Goal: Check status: Check status

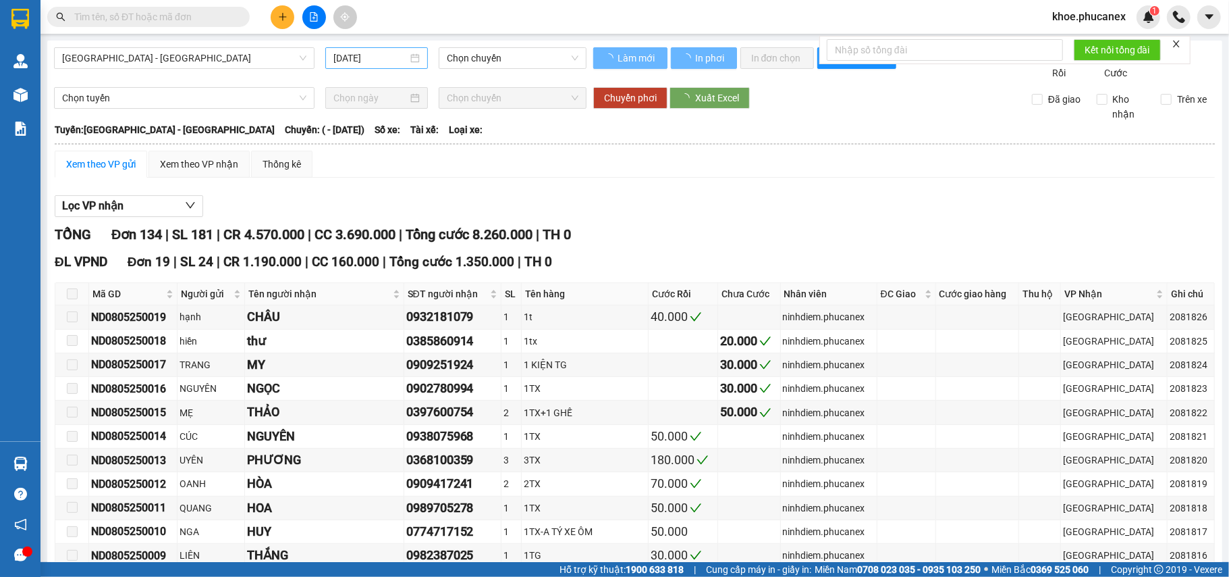
click at [420, 57] on div "[DATE]" at bounding box center [376, 58] width 103 height 22
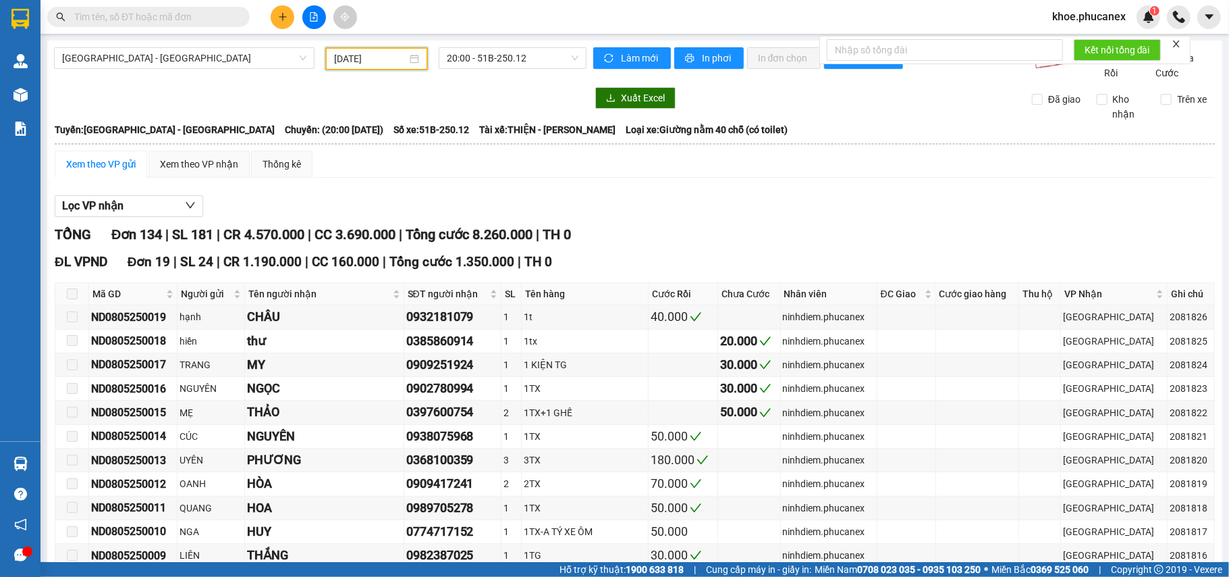
click at [412, 54] on div "[DATE]" at bounding box center [376, 58] width 85 height 15
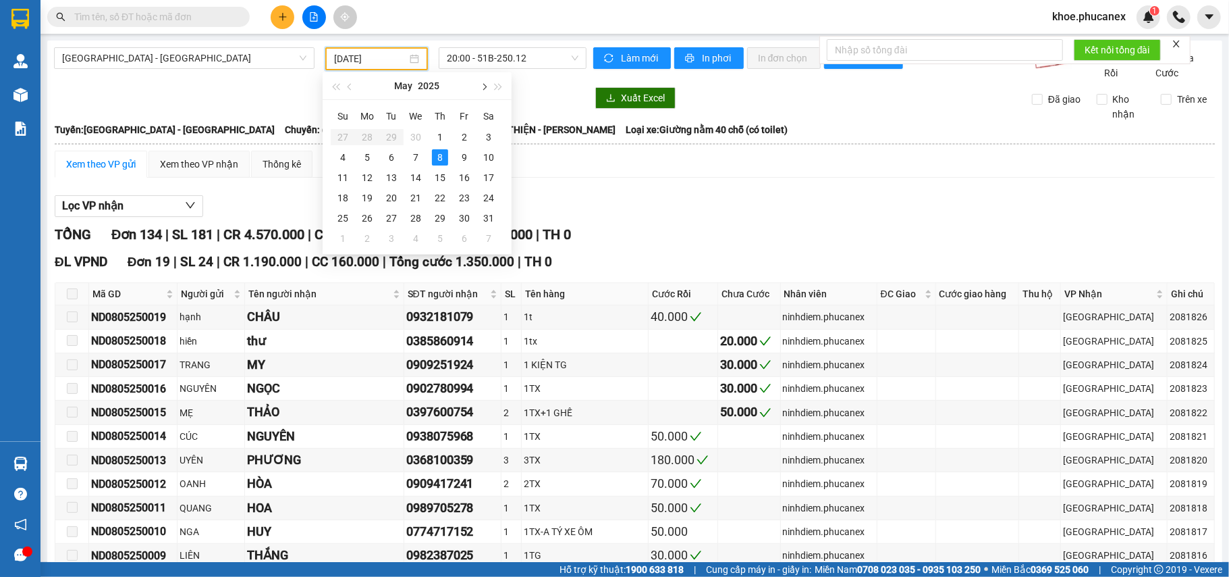
click at [487, 85] on button "button" at bounding box center [483, 85] width 15 height 27
click at [486, 85] on button "button" at bounding box center [483, 85] width 15 height 27
click at [486, 85] on span "button" at bounding box center [483, 87] width 7 height 7
click at [443, 176] on div "14" at bounding box center [440, 177] width 16 height 16
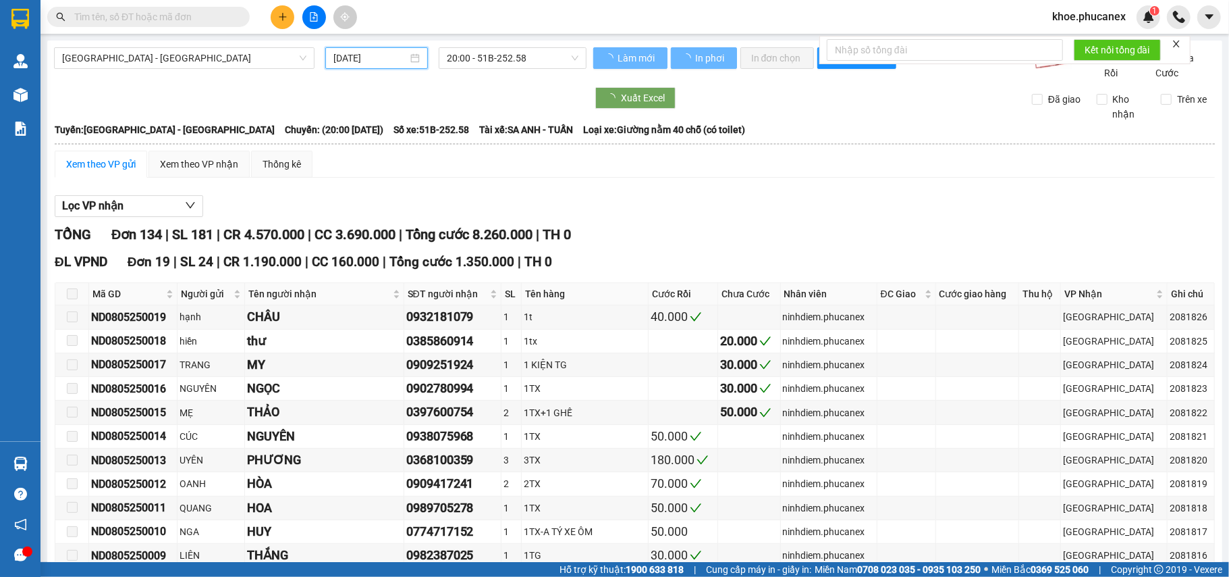
type input "[DATE]"
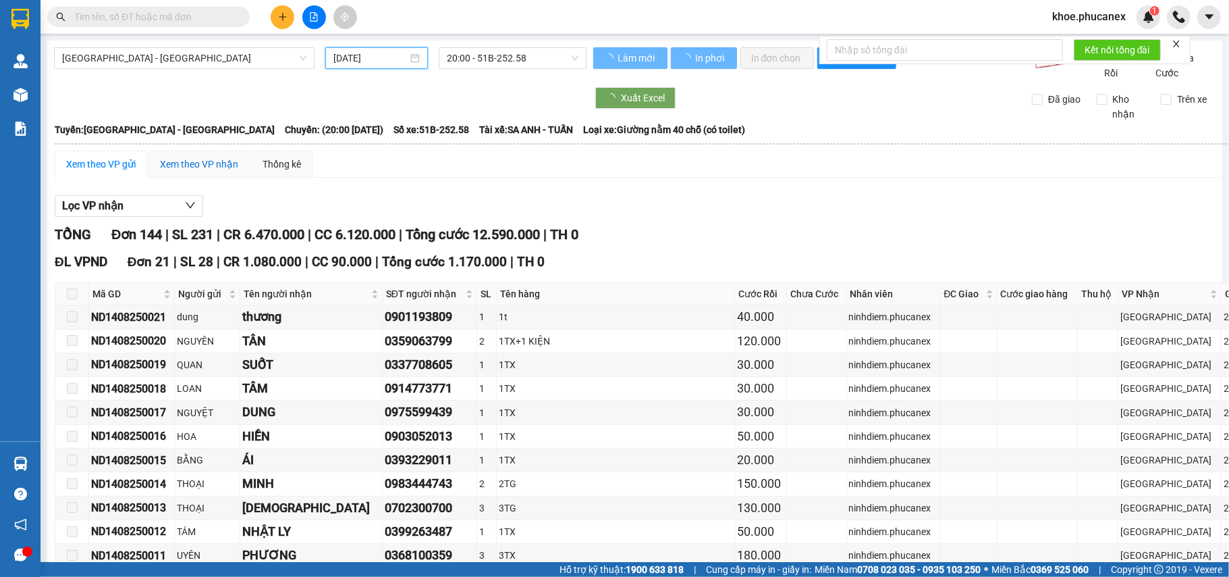
click at [184, 171] on div "Xem theo VP nhận" at bounding box center [199, 164] width 78 height 15
click at [203, 171] on div "Xem theo VP nhận" at bounding box center [199, 164] width 78 height 15
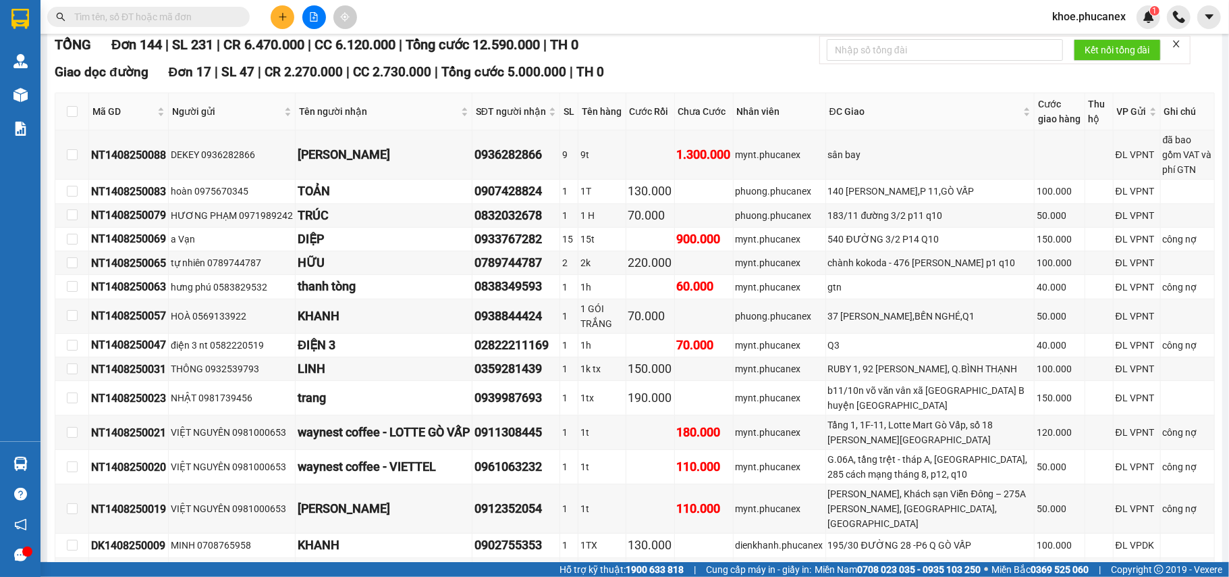
scroll to position [128, 0]
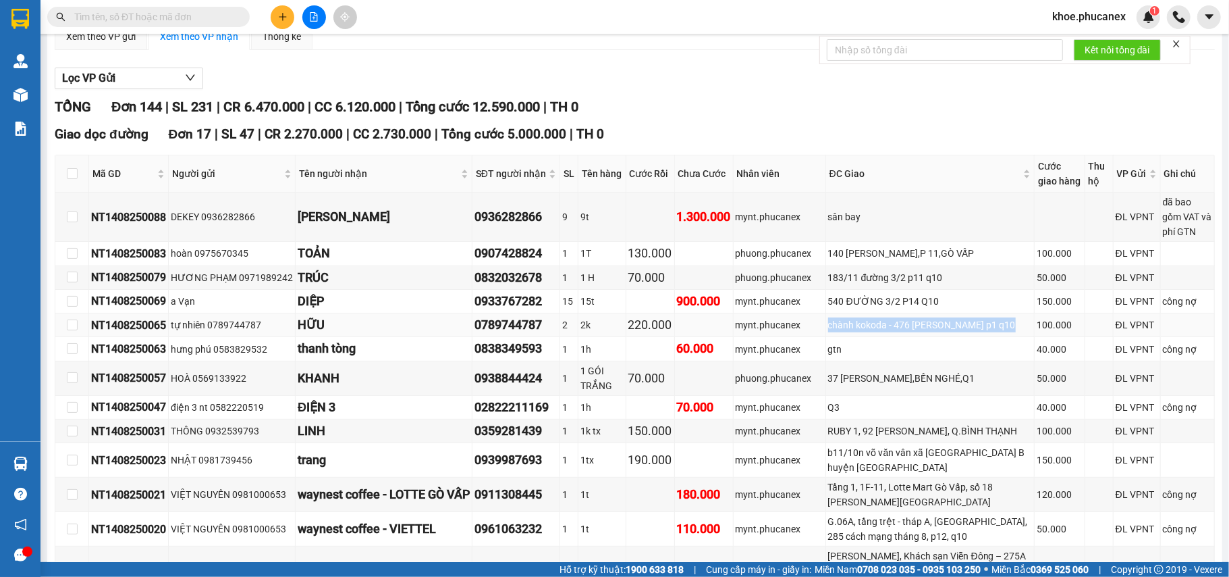
drag, startPoint x: 868, startPoint y: 354, endPoint x: 829, endPoint y: 354, distance: 39.2
click at [829, 337] on tr "NT1408250065 tự nhiên 0789744787 HỮU 0789744787 2 2k 220.000 mynt.phucanex chàn…" at bounding box center [635, 325] width 1160 height 24
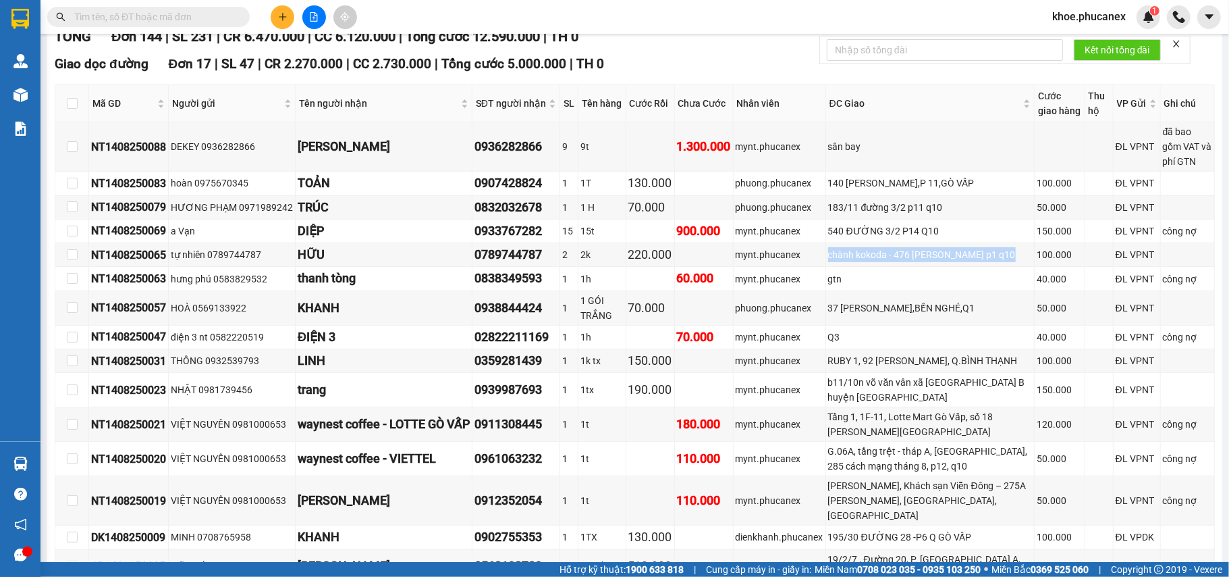
scroll to position [205, 0]
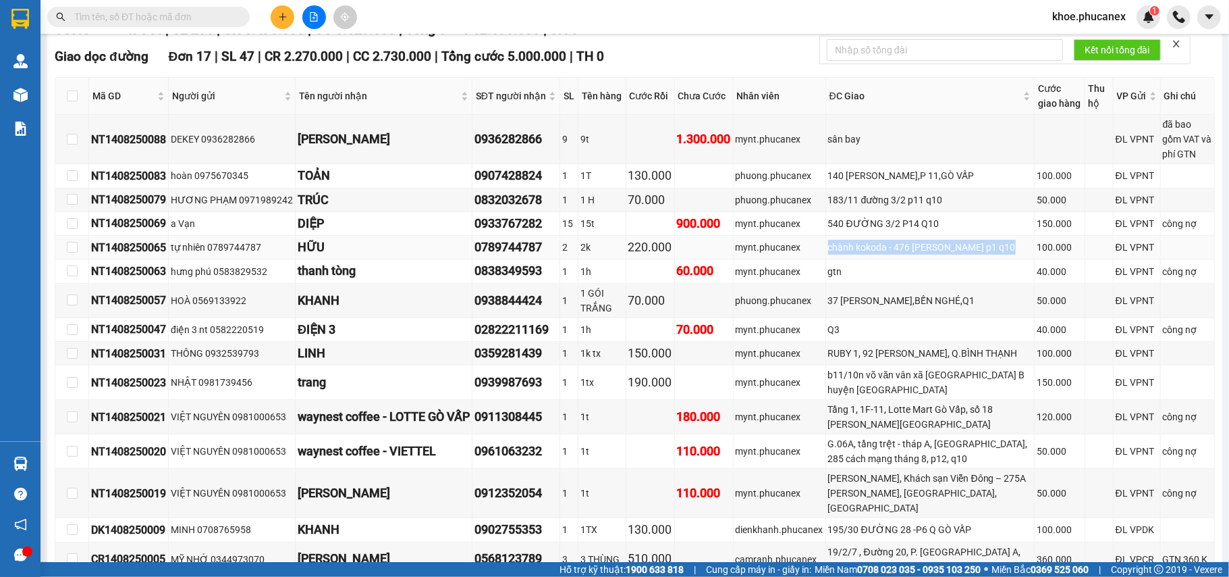
click at [935, 255] on div "chành kokoda - 476 [PERSON_NAME] p1 q10" at bounding box center [930, 247] width 204 height 15
drag, startPoint x: 982, startPoint y: 325, endPoint x: 813, endPoint y: 330, distance: 168.9
click at [813, 318] on tr "NT1408250057 HOÀ 0569133922 KHANH 0938844424 1 1 GÓI TRẮNG 70.000 phuong.phucan…" at bounding box center [635, 301] width 1160 height 34
drag, startPoint x: 945, startPoint y: 214, endPoint x: 830, endPoint y: 216, distance: 114.8
click at [830, 212] on tr "NT1408250079 HƯƠNG PHẠM 0971989242 TRÚC 0832032678 1 1 H 70.000 phuong.phucanex…" at bounding box center [635, 200] width 1160 height 24
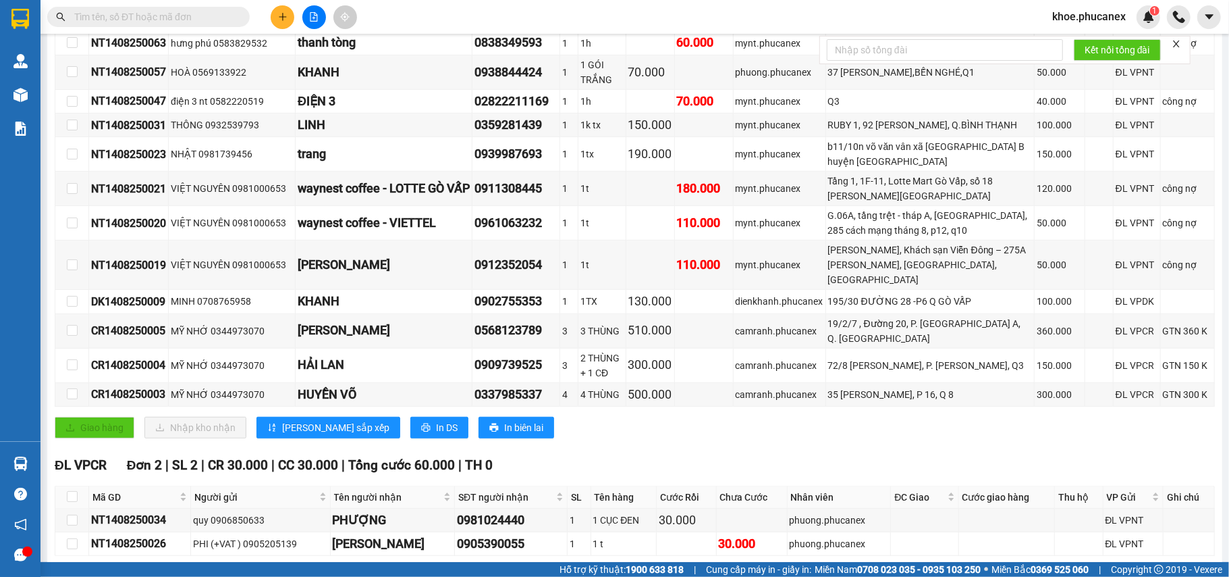
scroll to position [442, 0]
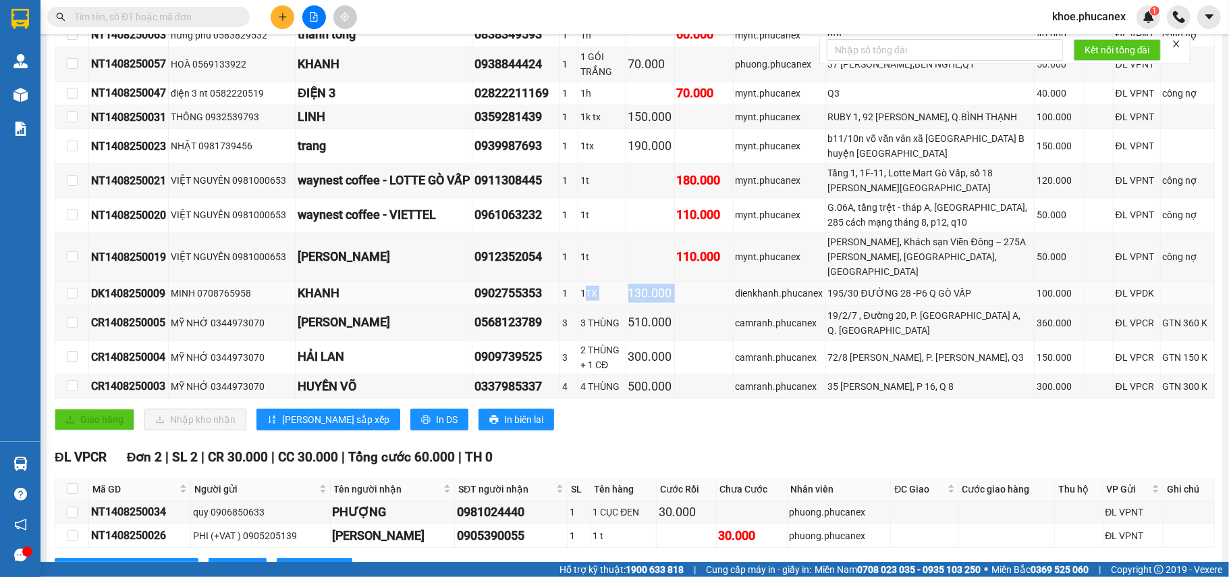
drag, startPoint x: 708, startPoint y: 338, endPoint x: 592, endPoint y: 330, distance: 116.4
click at [592, 305] on tr "DK1408250009 MINH 0708765958 KHANH 0902755353 1 1TX 130.000 dienkhanh.phucanex …" at bounding box center [635, 294] width 1160 height 24
click at [870, 338] on div "19/2/7 , Đường 20, P. [GEOGRAPHIC_DATA] A, Q. [GEOGRAPHIC_DATA]" at bounding box center [930, 323] width 204 height 30
drag, startPoint x: 979, startPoint y: 419, endPoint x: 698, endPoint y: 411, distance: 281.0
click at [698, 398] on tbody "NT1408250088 DEKEY 0936282866 LINH DEKEY 0936282866 9 9t 1.300.000 mynt.phucane…" at bounding box center [635, 138] width 1160 height 520
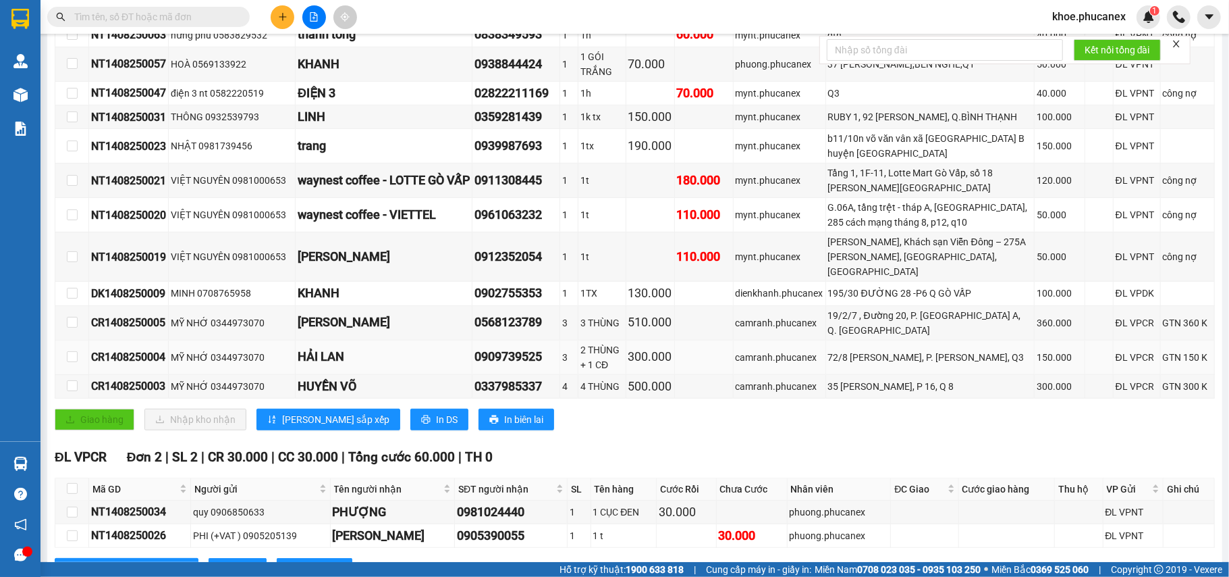
click at [709, 375] on td at bounding box center [704, 357] width 59 height 34
drag, startPoint x: 897, startPoint y: 308, endPoint x: 866, endPoint y: 298, distance: 33.1
click at [866, 279] on div "[PERSON_NAME], Khách sạn Viễn Đông – 275A [PERSON_NAME], [GEOGRAPHIC_DATA], [GE…" at bounding box center [930, 256] width 204 height 45
click at [887, 230] on div "G.06A, tầng trệt - tháp A, [GEOGRAPHIC_DATA], 285 cách mạng tháng 8, p12, q10" at bounding box center [930, 215] width 204 height 30
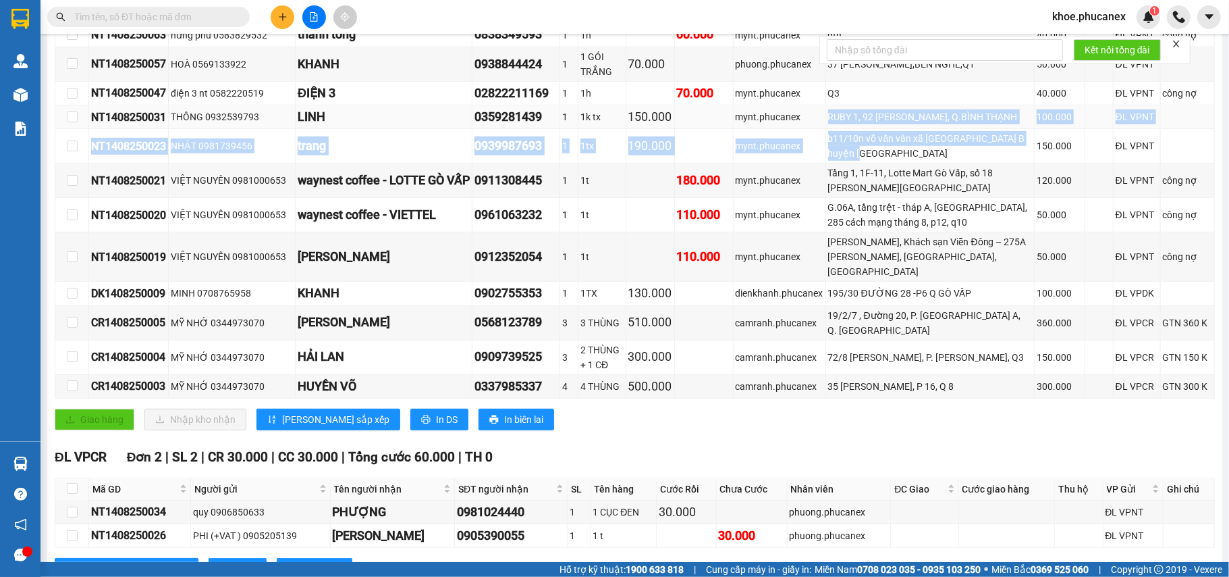
drag, startPoint x: 901, startPoint y: 185, endPoint x: 816, endPoint y: 144, distance: 93.9
click at [816, 144] on tbody "NT1408250088 DEKEY 0936282866 LINH DEKEY 0936282866 9 9t 1.300.000 mynt.phucane…" at bounding box center [635, 138] width 1160 height 520
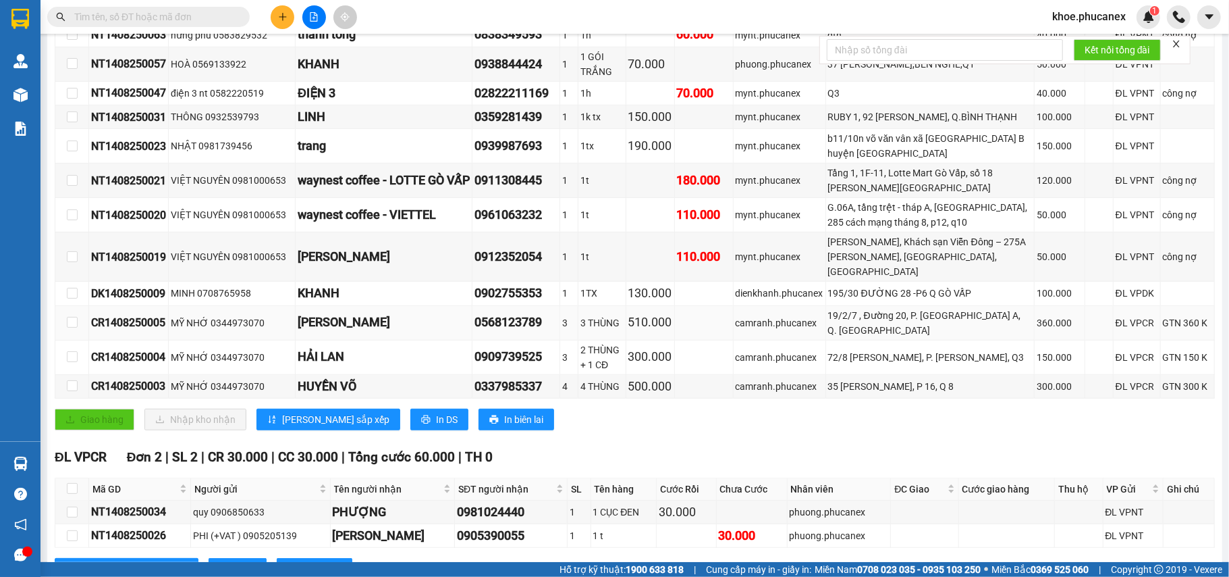
click at [1002, 338] on div "19/2/7 , Đường 20, P. [GEOGRAPHIC_DATA] A, Q. [GEOGRAPHIC_DATA]" at bounding box center [930, 323] width 204 height 30
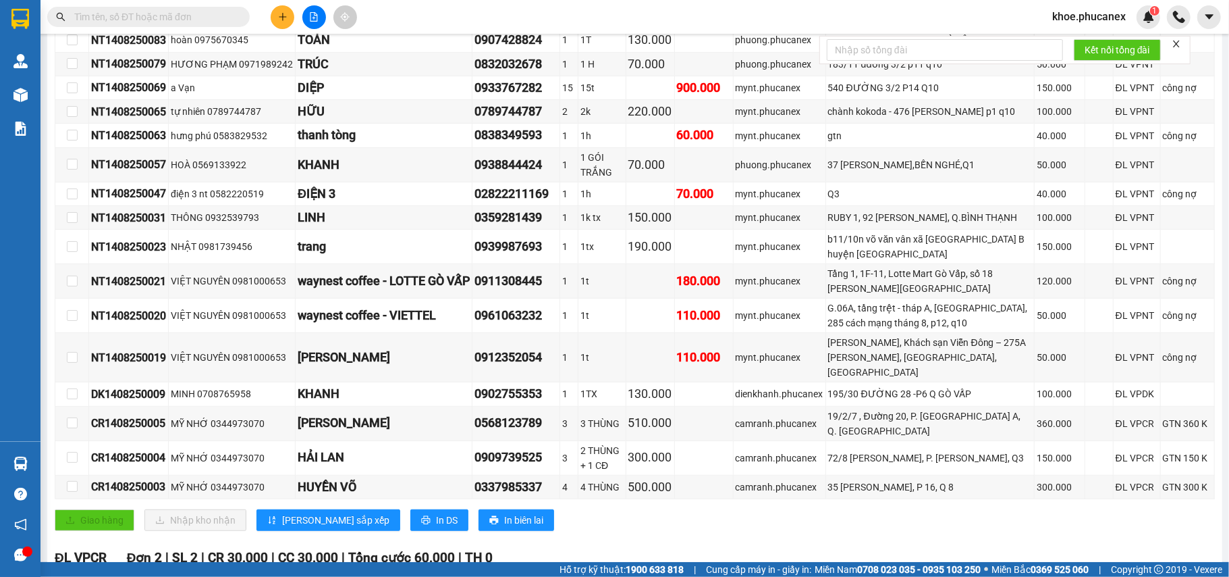
scroll to position [379, 0]
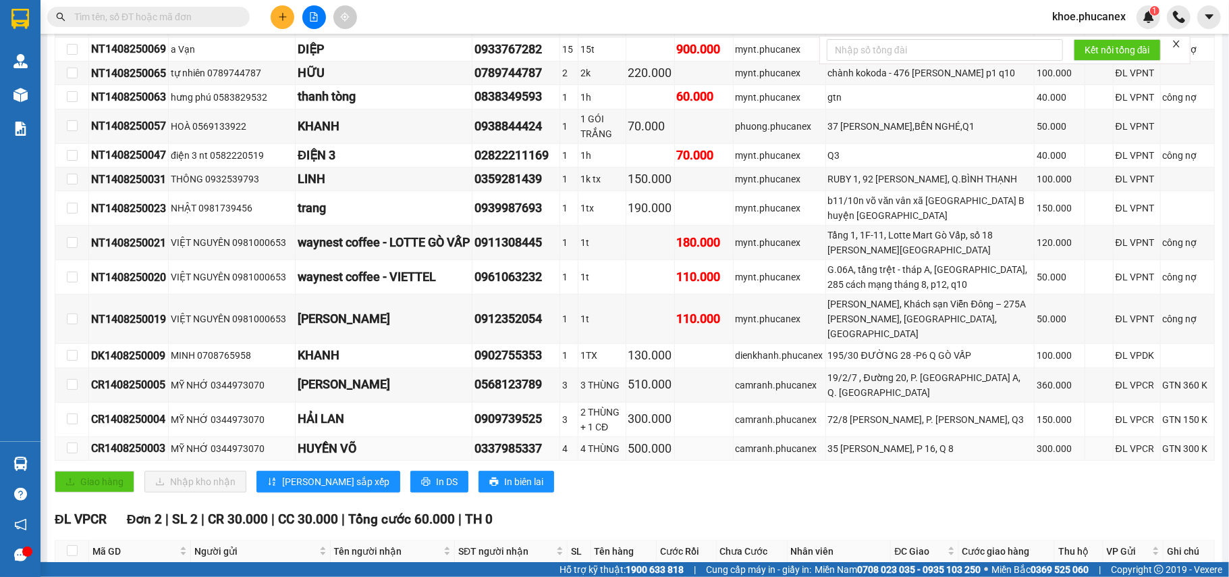
drag, startPoint x: 974, startPoint y: 481, endPoint x: 982, endPoint y: 485, distance: 8.8
click at [981, 456] on div "35 [PERSON_NAME], P 16, Q 8" at bounding box center [930, 448] width 204 height 15
drag, startPoint x: 982, startPoint y: 485, endPoint x: 867, endPoint y: 486, distance: 114.8
click at [867, 456] on div "35 [PERSON_NAME], P 16, Q 8" at bounding box center [930, 448] width 204 height 15
drag, startPoint x: 992, startPoint y: 456, endPoint x: 768, endPoint y: 469, distance: 224.5
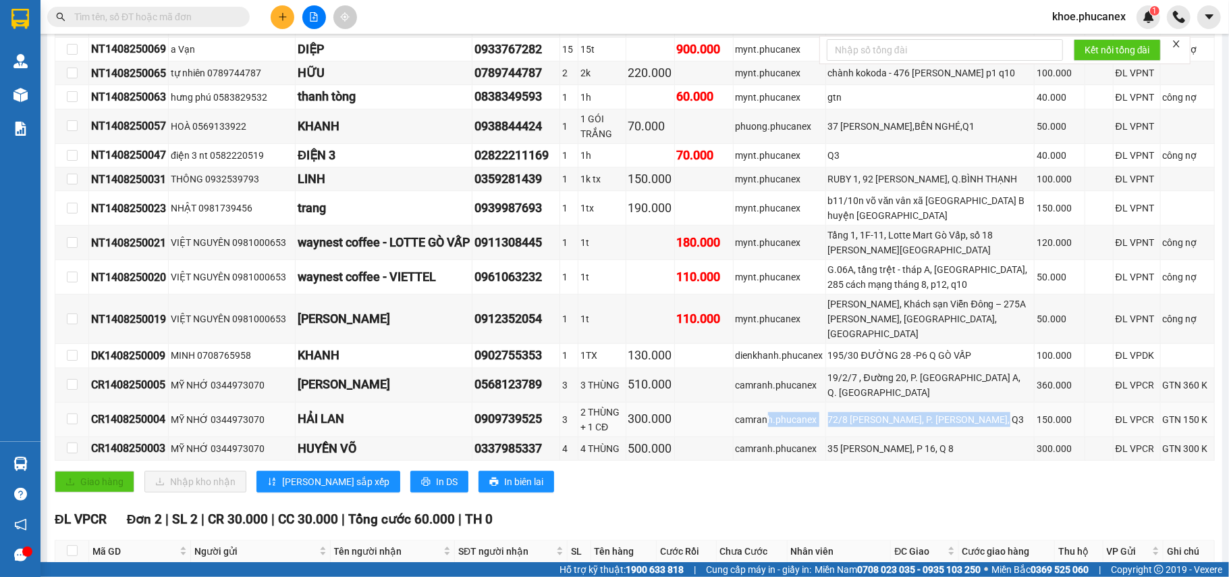
click at [770, 437] on tr "CR1408250004 MỸ NHỚ 0344973070 HẢI LAN 0909739525 3 2 THÙNG + 1 CĐ 300.000 camr…" at bounding box center [635, 419] width 1160 height 34
drag, startPoint x: 936, startPoint y: 438, endPoint x: 837, endPoint y: 416, distance: 101.1
click at [837, 400] on div "19/2/7 , Đường 20, P. [GEOGRAPHIC_DATA] A, Q. [GEOGRAPHIC_DATA]" at bounding box center [930, 385] width 204 height 30
click at [930, 400] on div "19/2/7 , Đường 20, P. [GEOGRAPHIC_DATA] A, Q. [GEOGRAPHIC_DATA]" at bounding box center [930, 385] width 204 height 30
drag, startPoint x: 981, startPoint y: 392, endPoint x: 824, endPoint y: 402, distance: 157.0
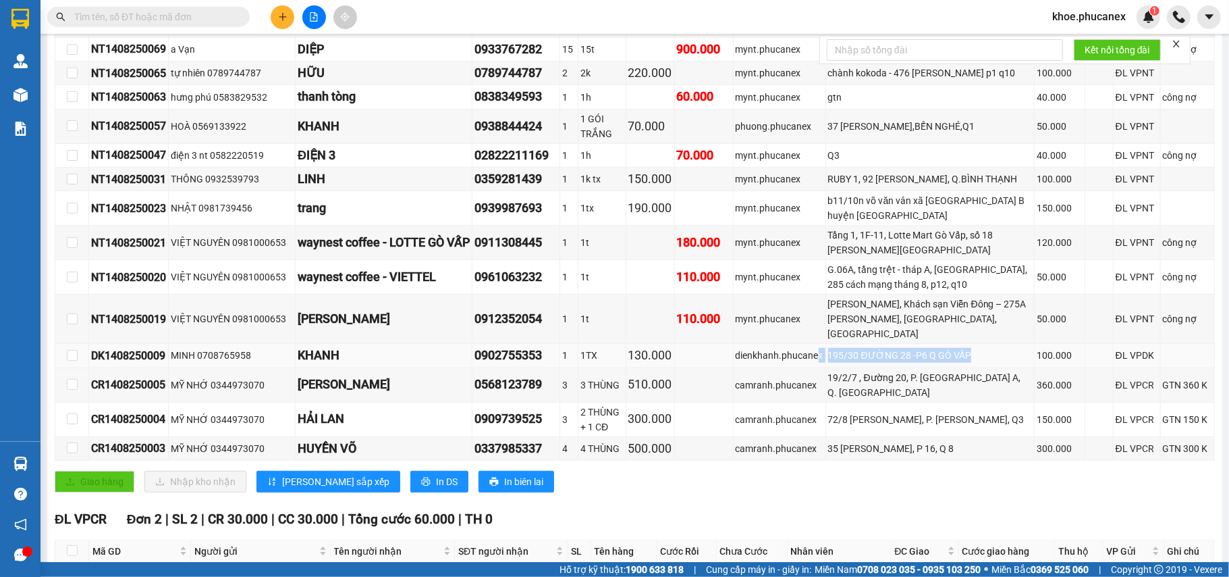
click at [824, 367] on tr "DK1408250009 MINH 0708765958 KHANH 0902755353 1 1TX 130.000 dienkhanh.phucanex …" at bounding box center [635, 356] width 1160 height 24
click at [902, 341] on div "[PERSON_NAME], Khách sạn Viễn Đông – 275A [PERSON_NAME], [GEOGRAPHIC_DATA], [GE…" at bounding box center [930, 318] width 204 height 45
click at [898, 292] on div "G.06A, tầng trệt - tháp A, [GEOGRAPHIC_DATA], 285 cách mạng tháng 8, p12, q10" at bounding box center [930, 277] width 204 height 30
click at [913, 257] on div "Tầng 1, 1F-11, Lotte Mart Gò Vấp, số 18 [PERSON_NAME][GEOGRAPHIC_DATA]" at bounding box center [930, 243] width 204 height 30
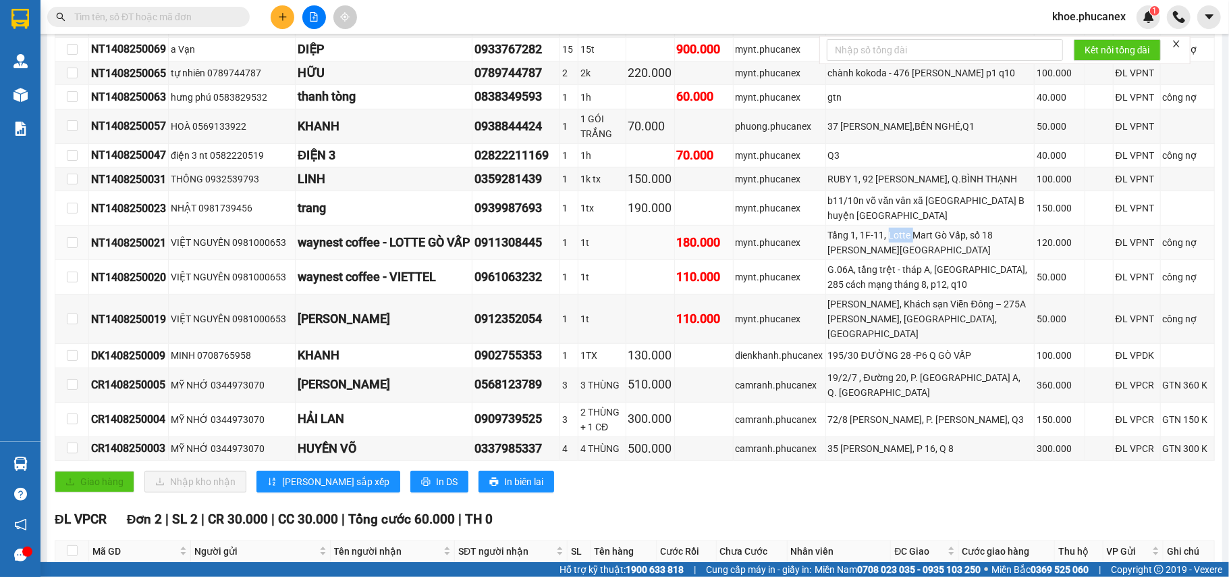
click at [913, 257] on div "Tầng 1, 1F-11, Lotte Mart Gò Vấp, số 18 [PERSON_NAME][GEOGRAPHIC_DATA]" at bounding box center [930, 243] width 204 height 30
click at [930, 134] on div "37 [PERSON_NAME],BẾN NGHÉ,Q1" at bounding box center [930, 126] width 204 height 15
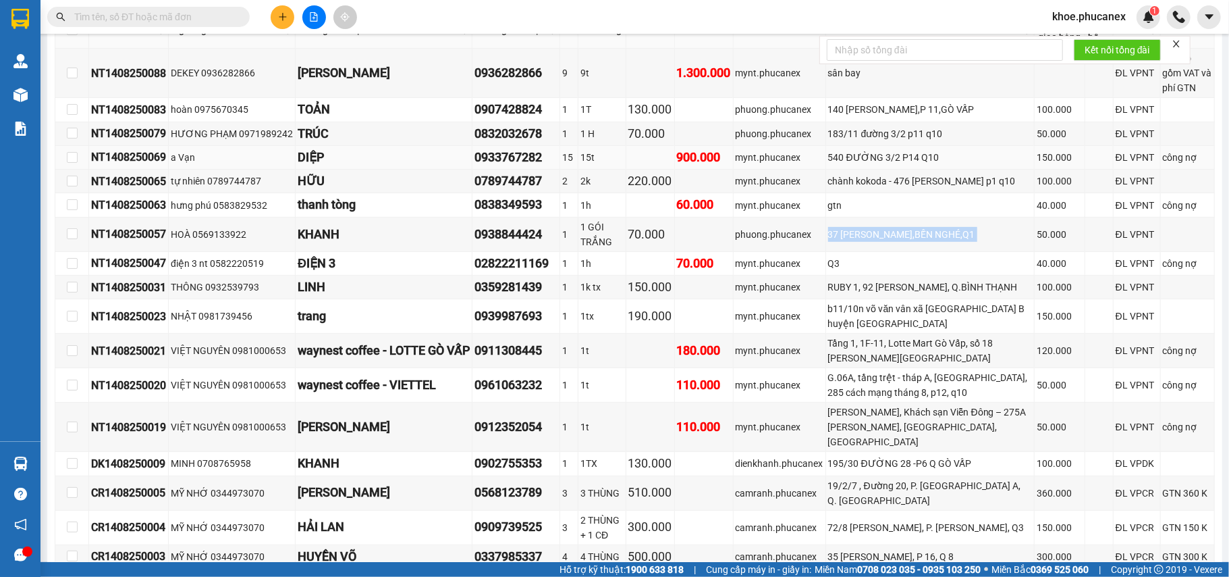
scroll to position [263, 0]
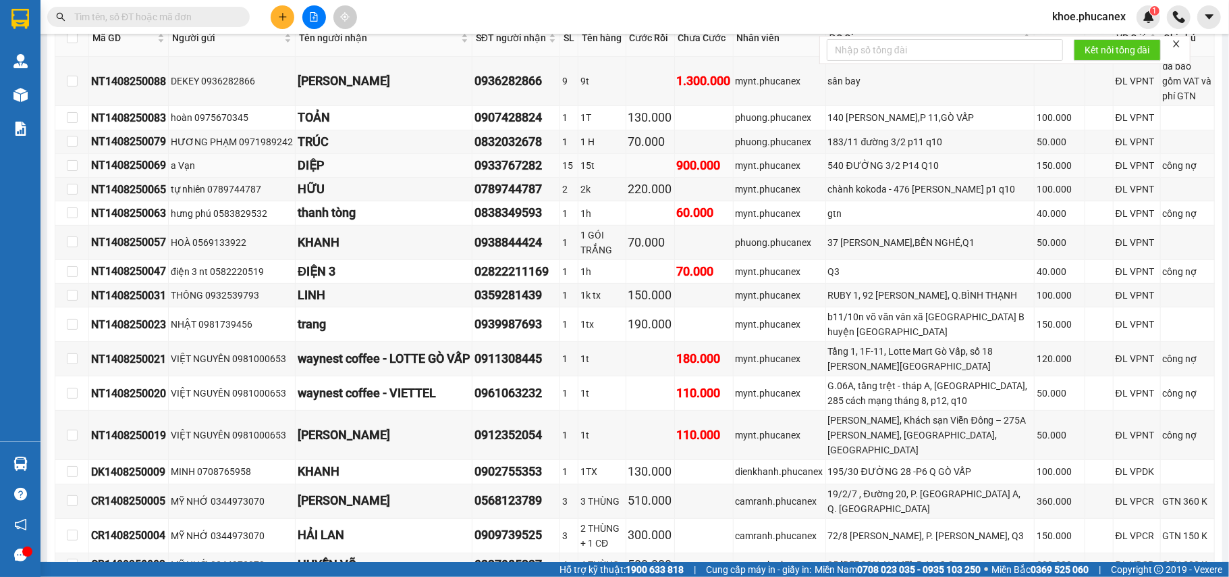
click at [890, 173] on div "540 ĐƯỜNG 3/2 P14 Q10" at bounding box center [930, 165] width 204 height 15
click at [903, 149] on div "183/11 đường 3/2 p11 q10" at bounding box center [930, 141] width 204 height 15
click at [916, 125] on div "140 [PERSON_NAME],P 11,GÒ VẤP" at bounding box center [930, 117] width 204 height 15
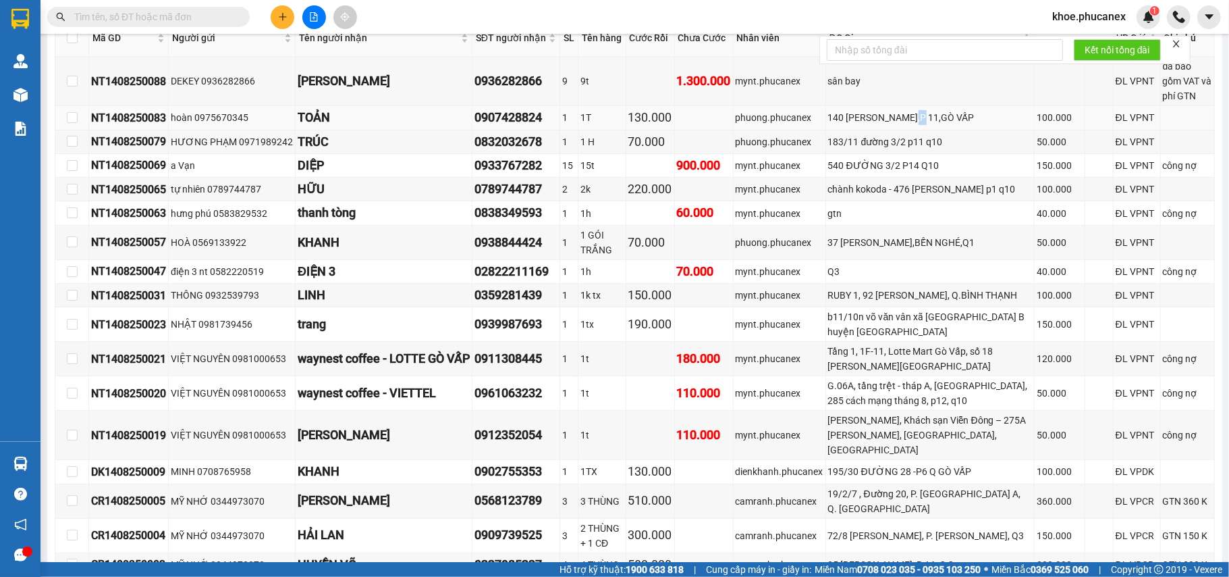
click at [916, 125] on div "140 [PERSON_NAME],P 11,GÒ VẤP" at bounding box center [930, 117] width 204 height 15
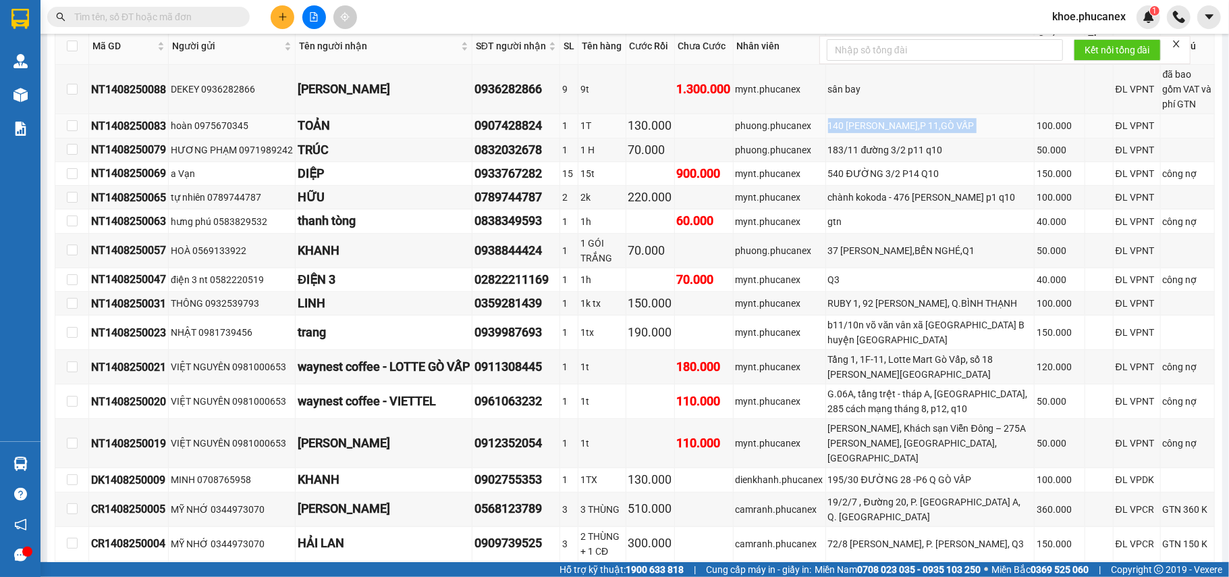
click at [971, 131] on td "140 [PERSON_NAME],P 11,GÒ VẤP" at bounding box center [930, 126] width 209 height 24
drag, startPoint x: 934, startPoint y: 97, endPoint x: 824, endPoint y: 95, distance: 110.1
click at [824, 95] on tr "NT1408250088 DEKEY 0936282866 LINH DEKEY 0936282866 9 9t 1.300.000 mynt.phucane…" at bounding box center [635, 89] width 1160 height 49
drag, startPoint x: 976, startPoint y: 134, endPoint x: 859, endPoint y: 136, distance: 116.8
click at [860, 133] on div "140 [PERSON_NAME],P 11,GÒ VẤP" at bounding box center [930, 125] width 204 height 15
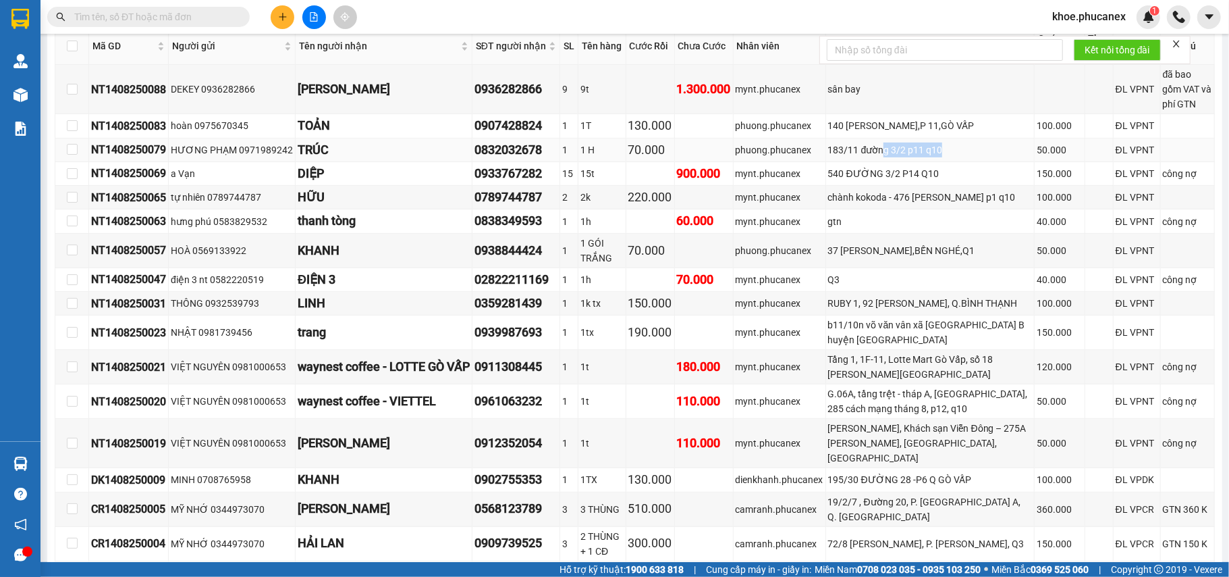
drag, startPoint x: 949, startPoint y: 165, endPoint x: 888, endPoint y: 170, distance: 61.0
click at [888, 157] on div "183/11 đường 3/2 p11 q10" at bounding box center [930, 149] width 204 height 15
drag, startPoint x: 965, startPoint y: 196, endPoint x: 873, endPoint y: 193, distance: 92.5
click at [873, 181] on div "540 ĐƯỜNG 3/2 P14 Q10" at bounding box center [930, 173] width 204 height 15
drag, startPoint x: 916, startPoint y: 220, endPoint x: 859, endPoint y: 214, distance: 57.0
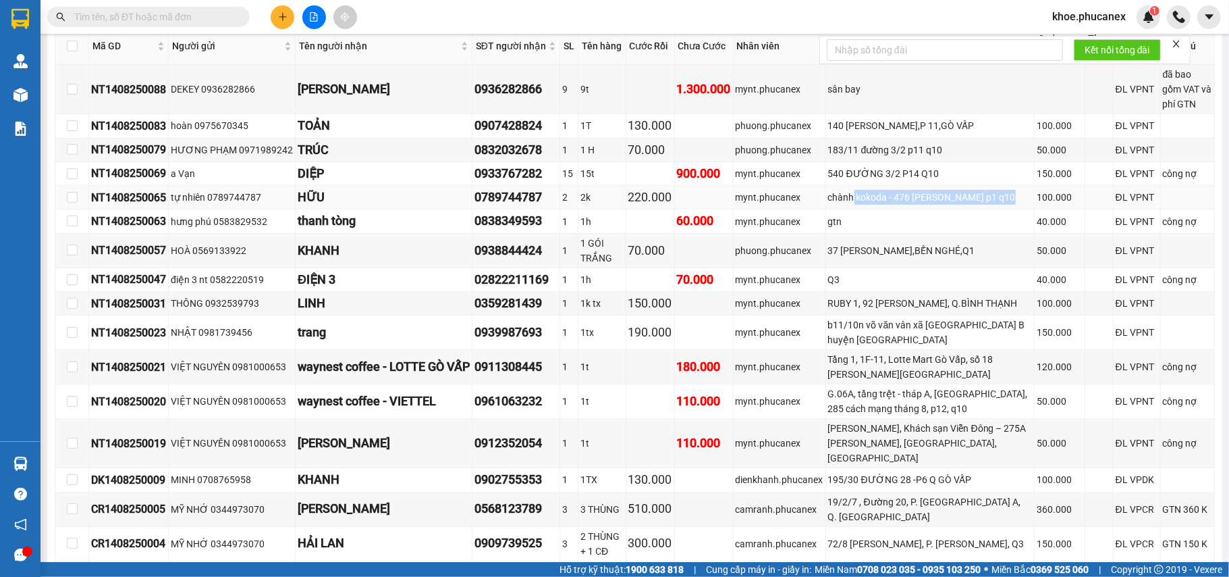
click at [859, 205] on div "chành kokoda - 476 [PERSON_NAME] p1 q10" at bounding box center [930, 197] width 204 height 15
drag, startPoint x: 862, startPoint y: 249, endPoint x: 830, endPoint y: 248, distance: 32.4
click at [829, 233] on tr "NT1408250063 hưng phú 0583829532 thanh tòng 0838349593 1 1h 60.000 mynt.phucane…" at bounding box center [635, 221] width 1160 height 24
drag, startPoint x: 895, startPoint y: 273, endPoint x: 843, endPoint y: 273, distance: 52.7
click at [849, 258] on div "37 [PERSON_NAME],BẾN NGHÉ,Q1" at bounding box center [930, 250] width 204 height 15
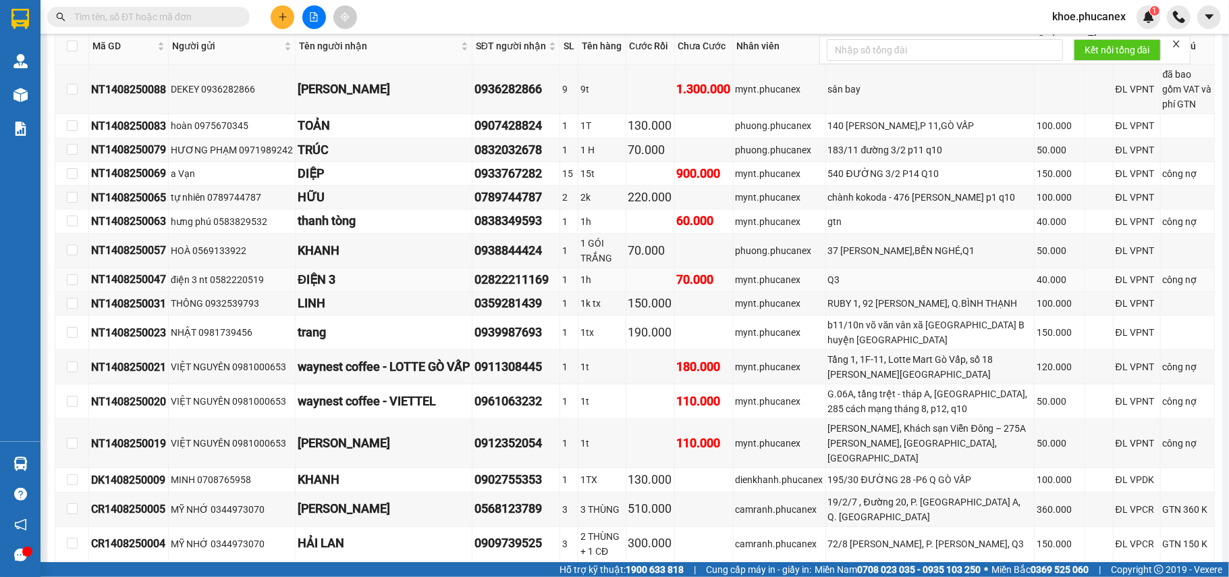
click at [849, 287] on div "Q3" at bounding box center [930, 279] width 204 height 15
click at [859, 311] on div "RUBY 1, 92 [PERSON_NAME], Q.BÌNH THẠNH" at bounding box center [930, 303] width 204 height 15
click at [875, 347] on div "b11/10n võ văn vân xã [GEOGRAPHIC_DATA] B huyện [GEOGRAPHIC_DATA]" at bounding box center [930, 332] width 204 height 30
click at [873, 347] on div "b11/10n võ văn vân xã [GEOGRAPHIC_DATA] B huyện [GEOGRAPHIC_DATA]" at bounding box center [930, 332] width 204 height 30
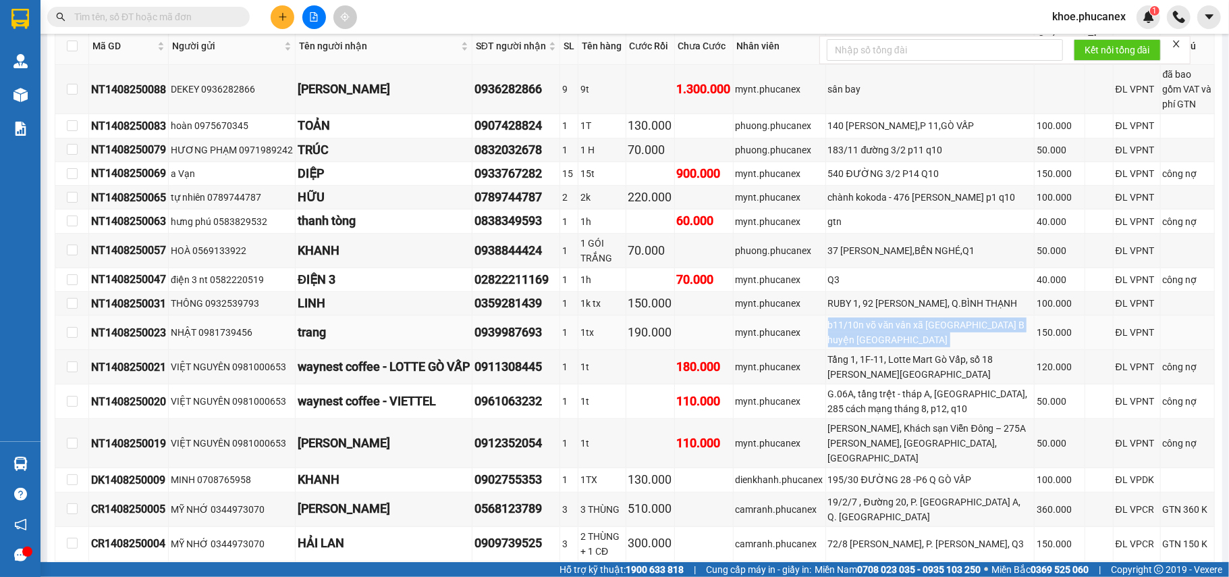
click at [873, 347] on div "b11/10n võ văn vân xã [GEOGRAPHIC_DATA] B huyện [GEOGRAPHIC_DATA]" at bounding box center [930, 332] width 204 height 30
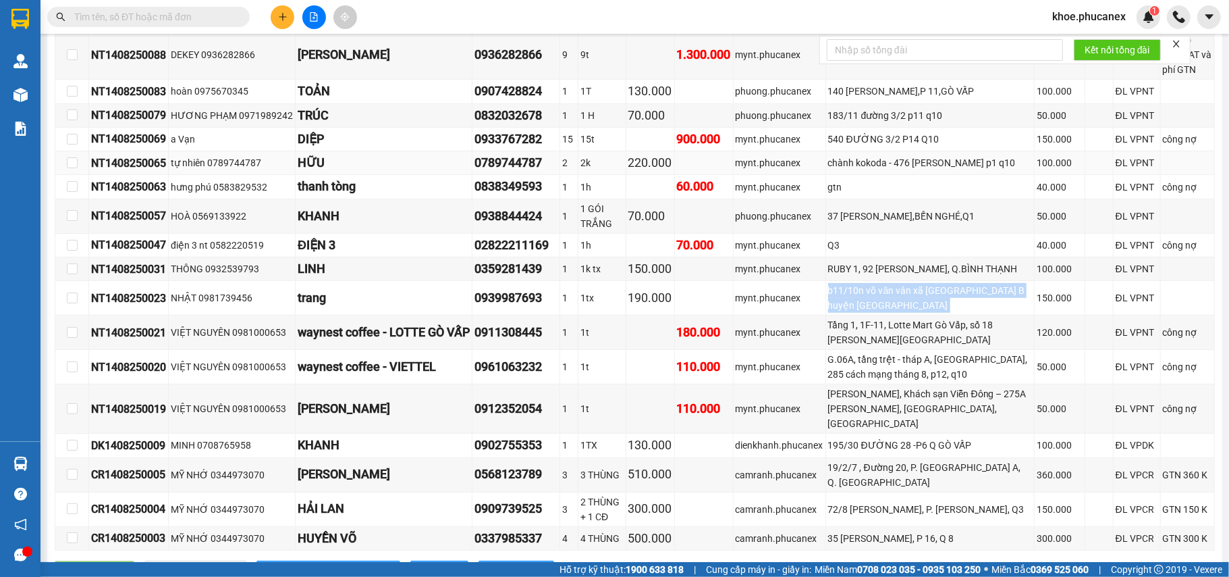
scroll to position [246, 0]
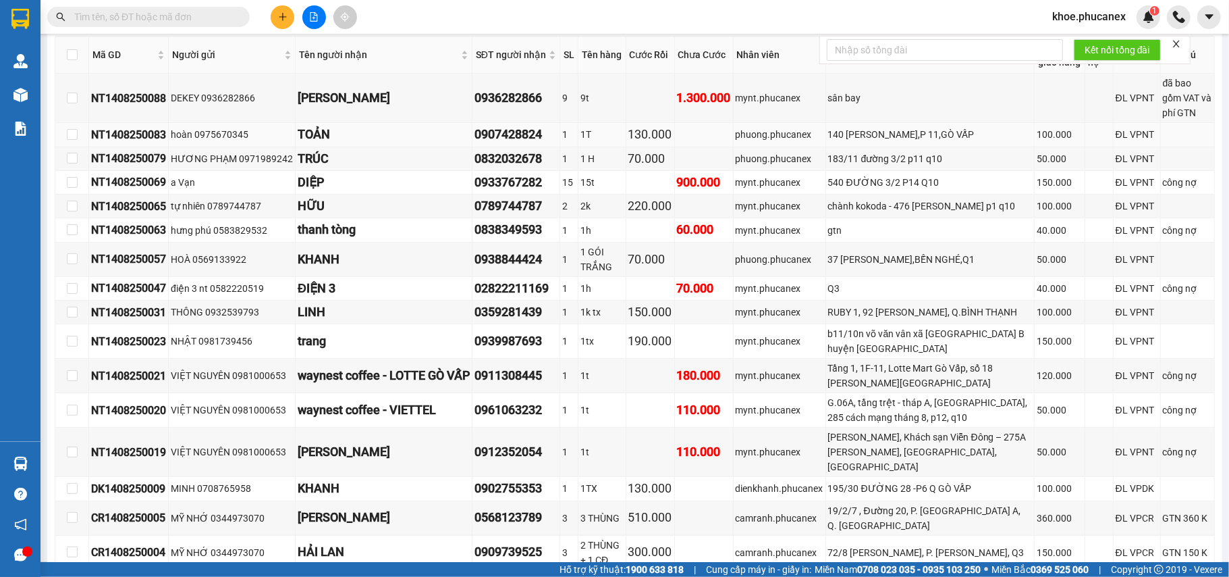
click at [973, 147] on td "140 [PERSON_NAME],P 11,GÒ VẤP" at bounding box center [930, 135] width 209 height 24
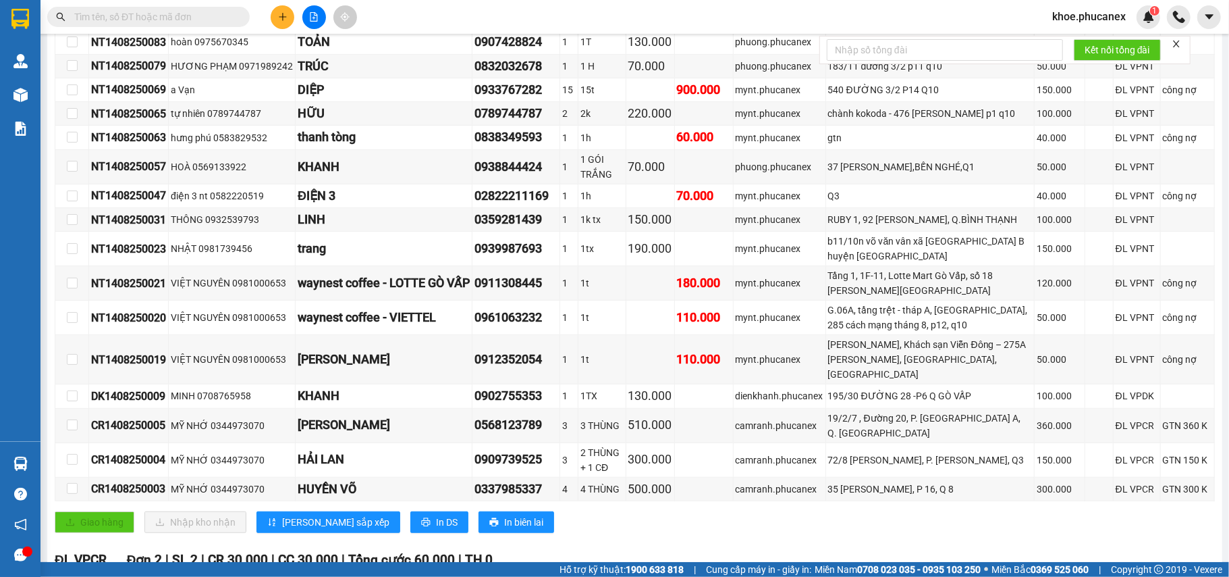
scroll to position [363, 0]
